Goal: Task Accomplishment & Management: Complete application form

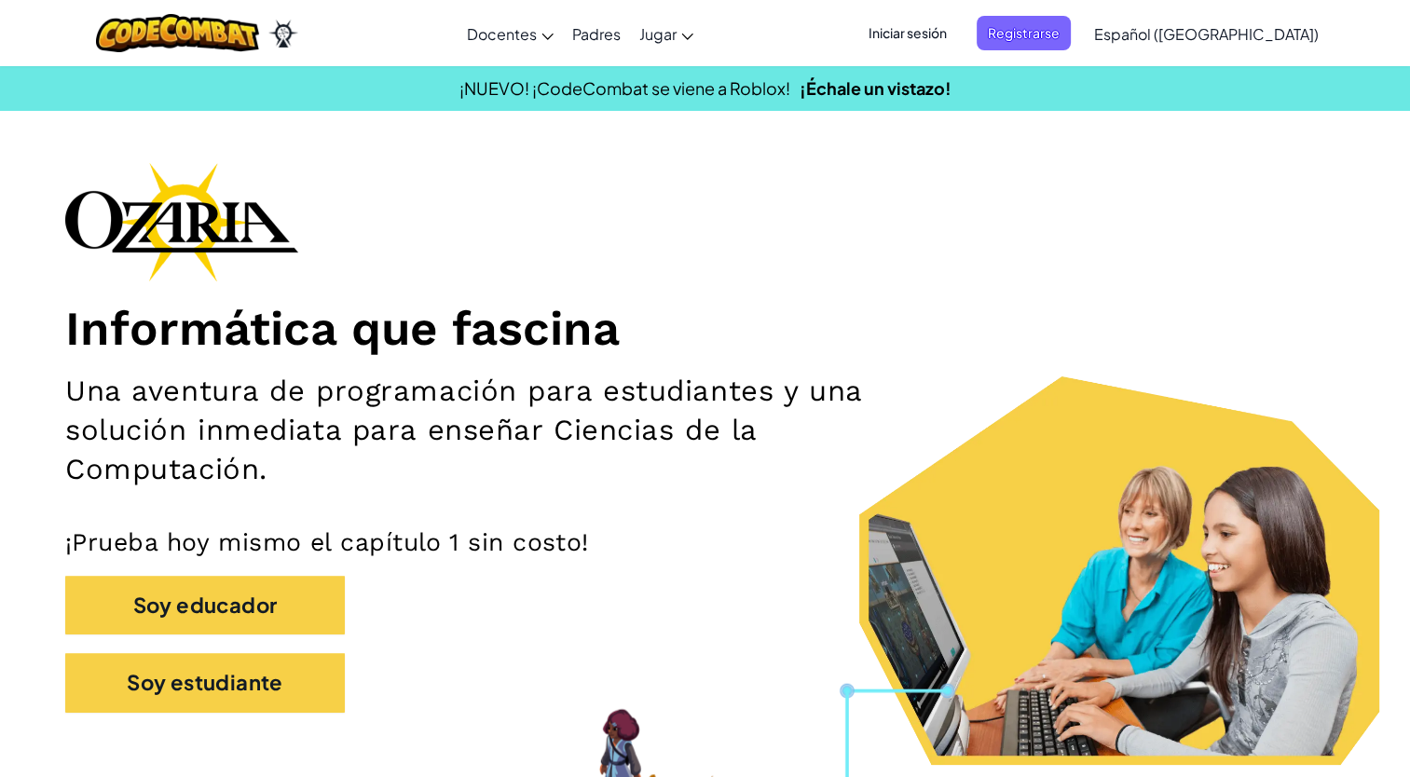
click at [958, 24] on span "Iniciar sesión" at bounding box center [907, 33] width 101 height 34
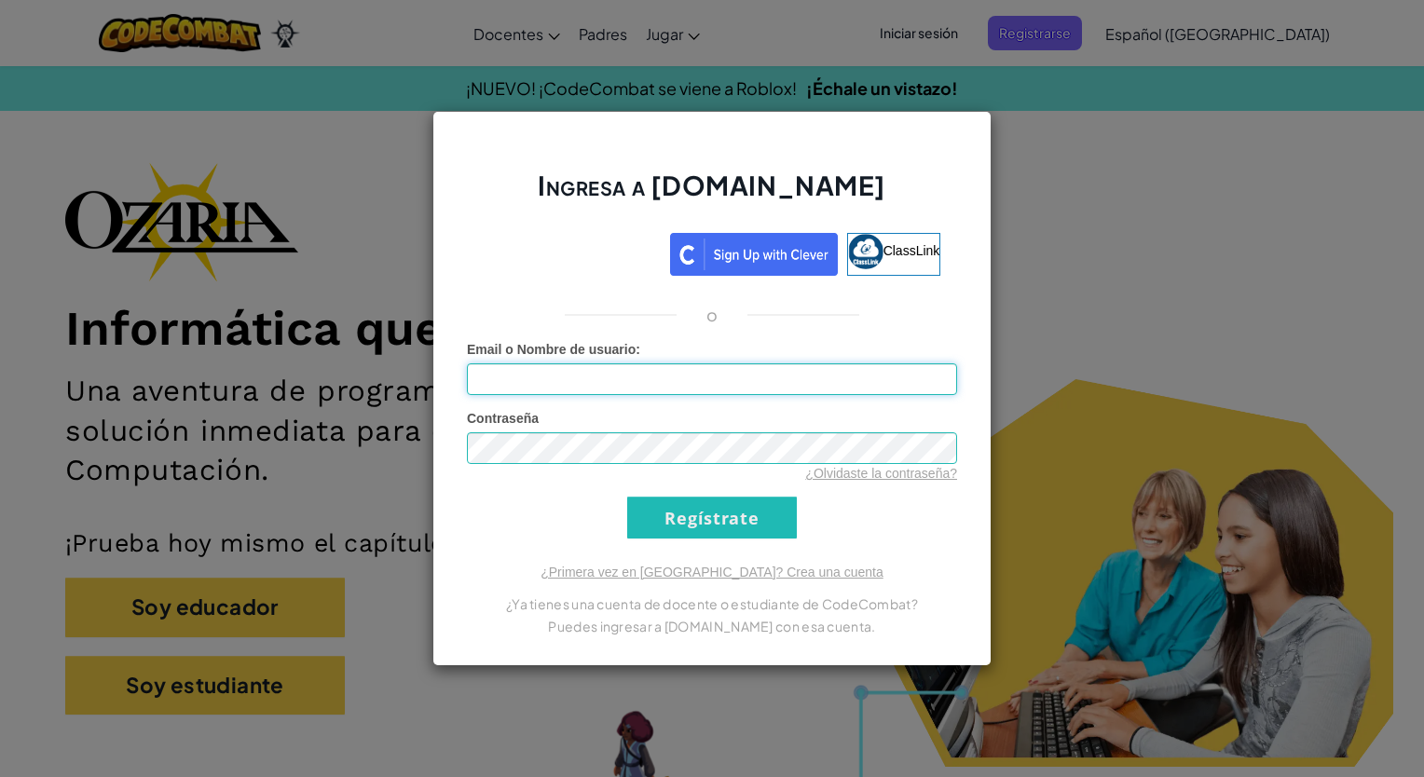
click at [758, 374] on input "Email o Nombre de usuario :" at bounding box center [712, 379] width 490 height 32
type input "[EMAIL_ADDRESS][DOMAIN_NAME]"
click at [1025, 143] on div "Ingresa a [DOMAIN_NAME] ClassLink o Error desconocido. Email o Nombre de usuari…" at bounding box center [712, 388] width 1424 height 777
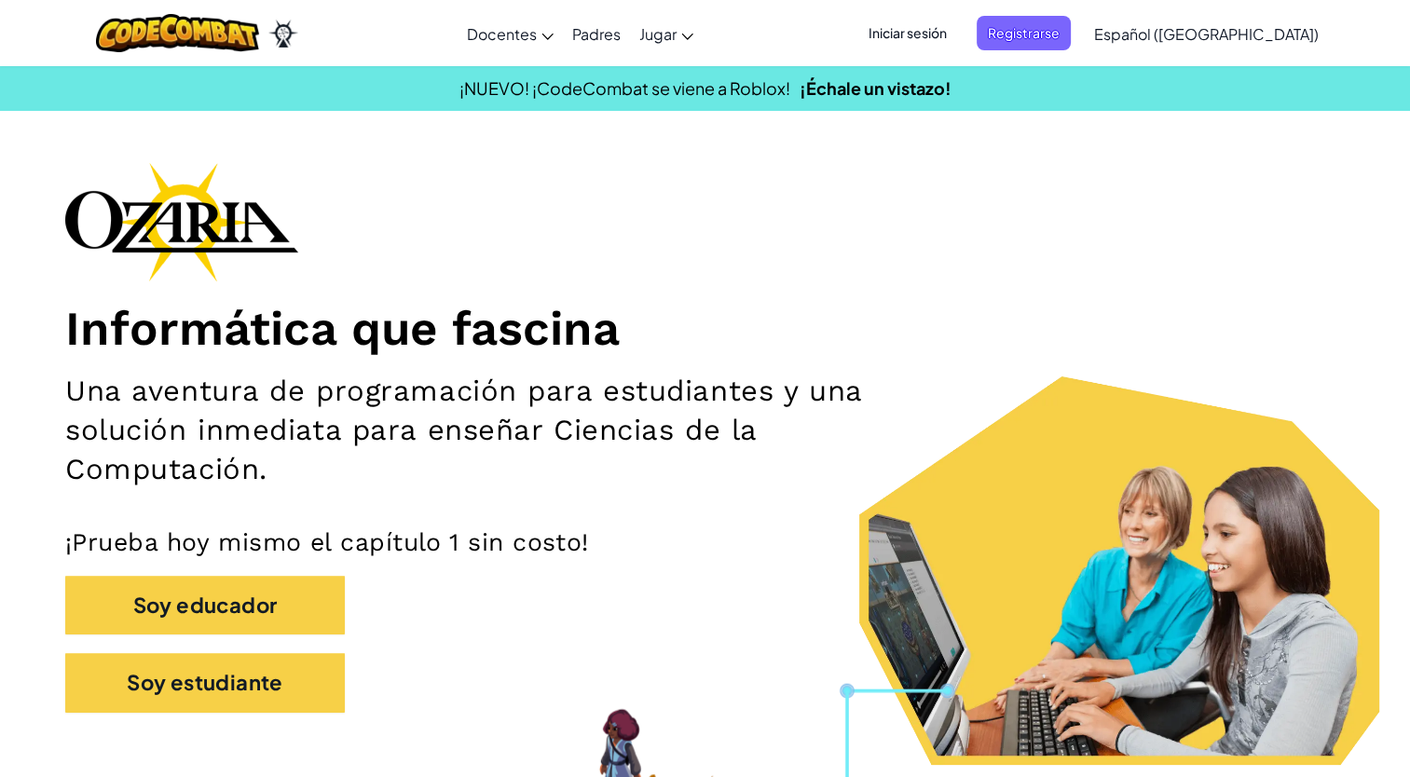
click at [950, 43] on span "Iniciar sesión" at bounding box center [907, 33] width 101 height 34
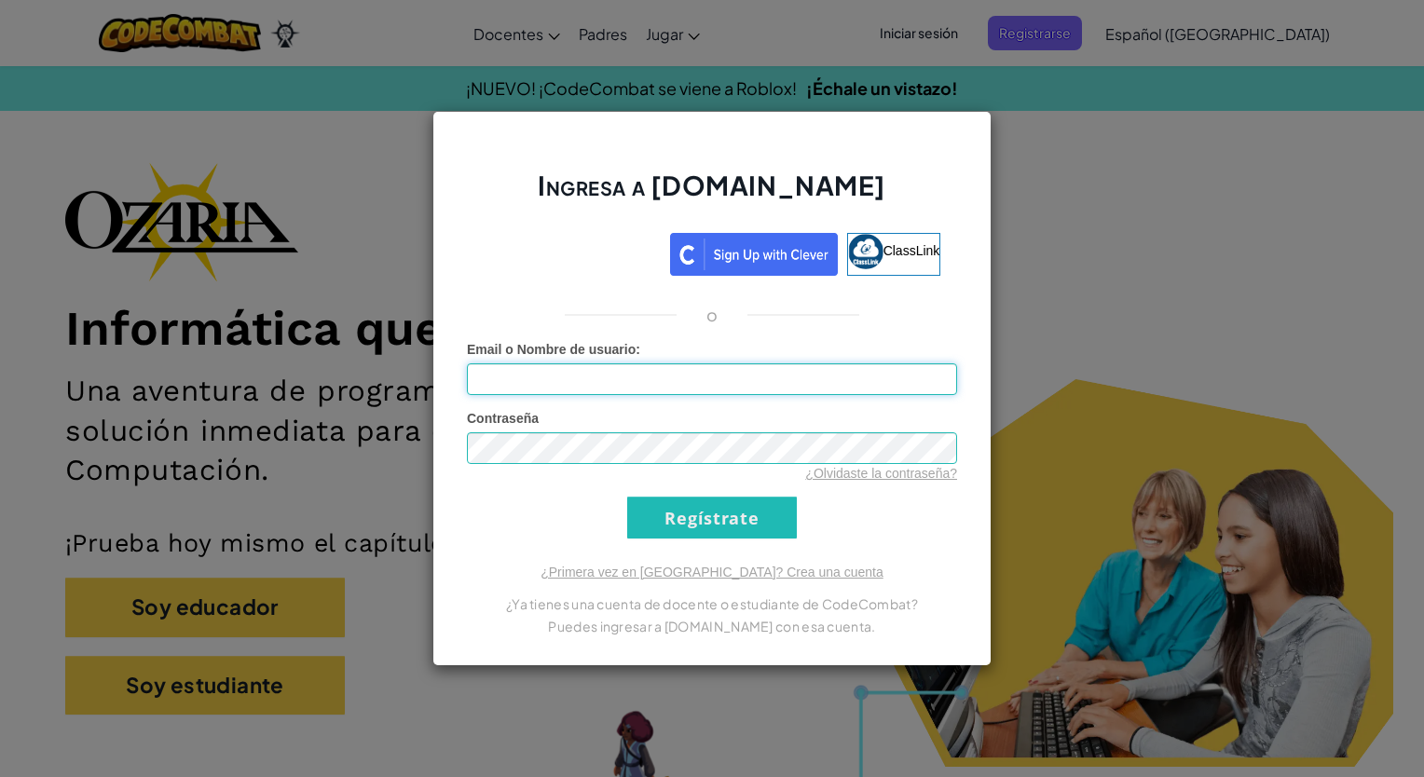
click at [783, 370] on input "Email o Nombre de usuario :" at bounding box center [712, 379] width 490 height 32
type input "[EMAIL_ADDRESS][DOMAIN_NAME]"
click at [627, 497] on input "Regístrate" at bounding box center [712, 518] width 170 height 42
